Goal: Transaction & Acquisition: Download file/media

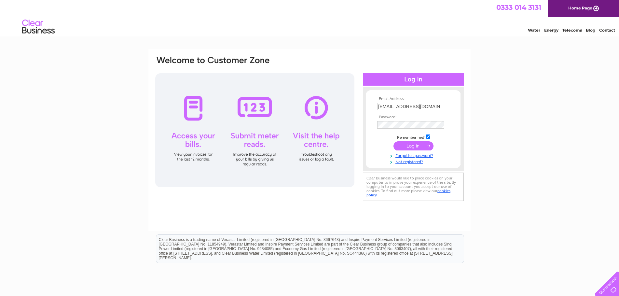
click at [416, 148] on input "submit" at bounding box center [414, 145] width 40 height 9
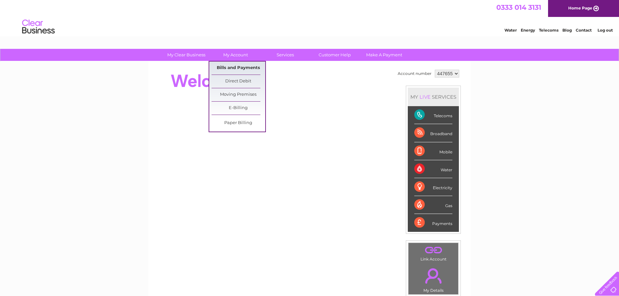
click at [239, 69] on link "Bills and Payments" at bounding box center [239, 68] width 54 height 13
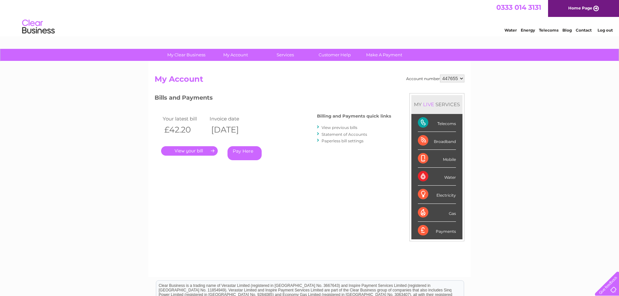
click at [184, 150] on link "." at bounding box center [189, 150] width 57 height 9
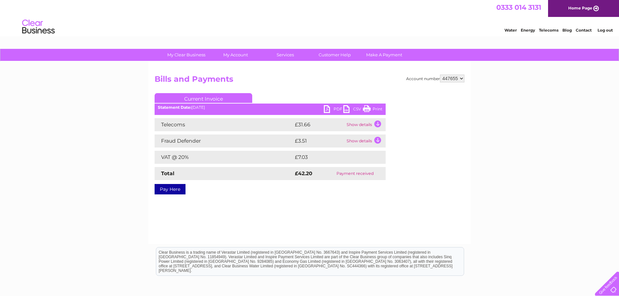
click at [331, 106] on link "PDF" at bounding box center [334, 109] width 20 height 9
